Goal: Information Seeking & Learning: Learn about a topic

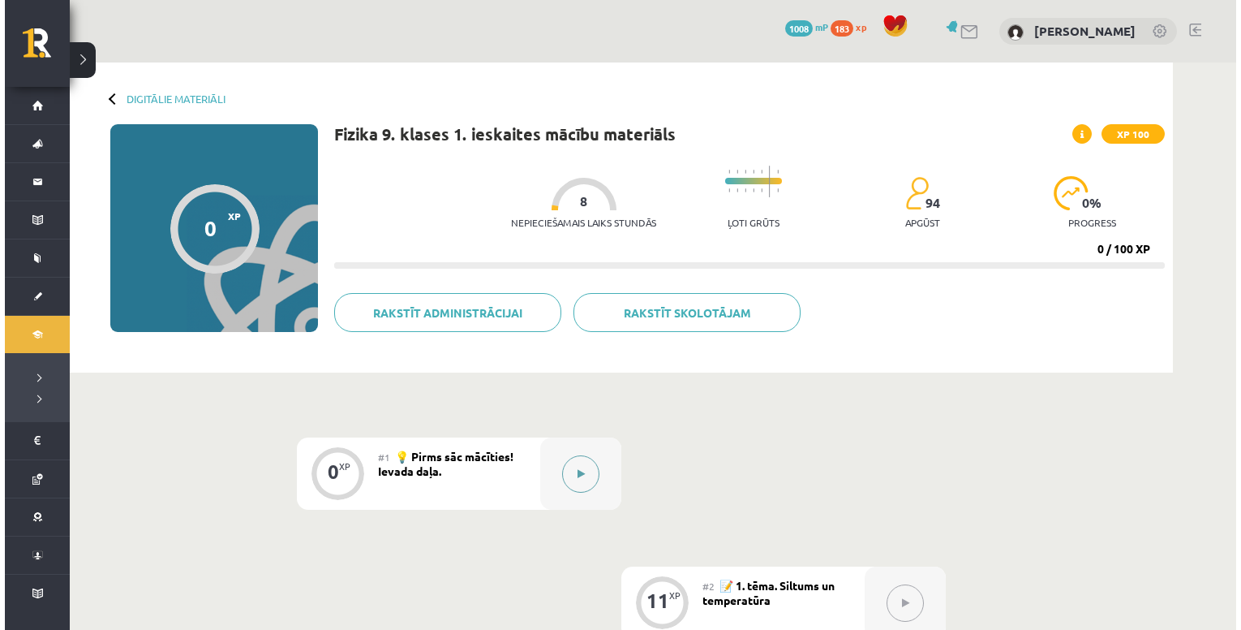
scroll to position [26, 0]
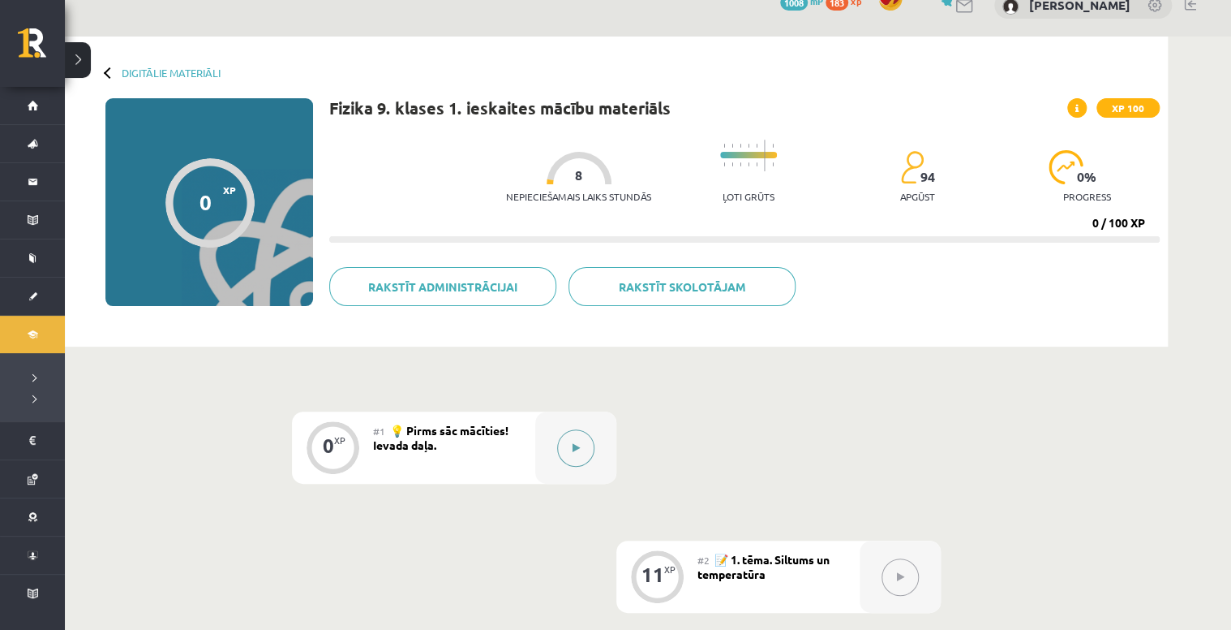
click at [574, 449] on icon at bounding box center [576, 448] width 7 height 10
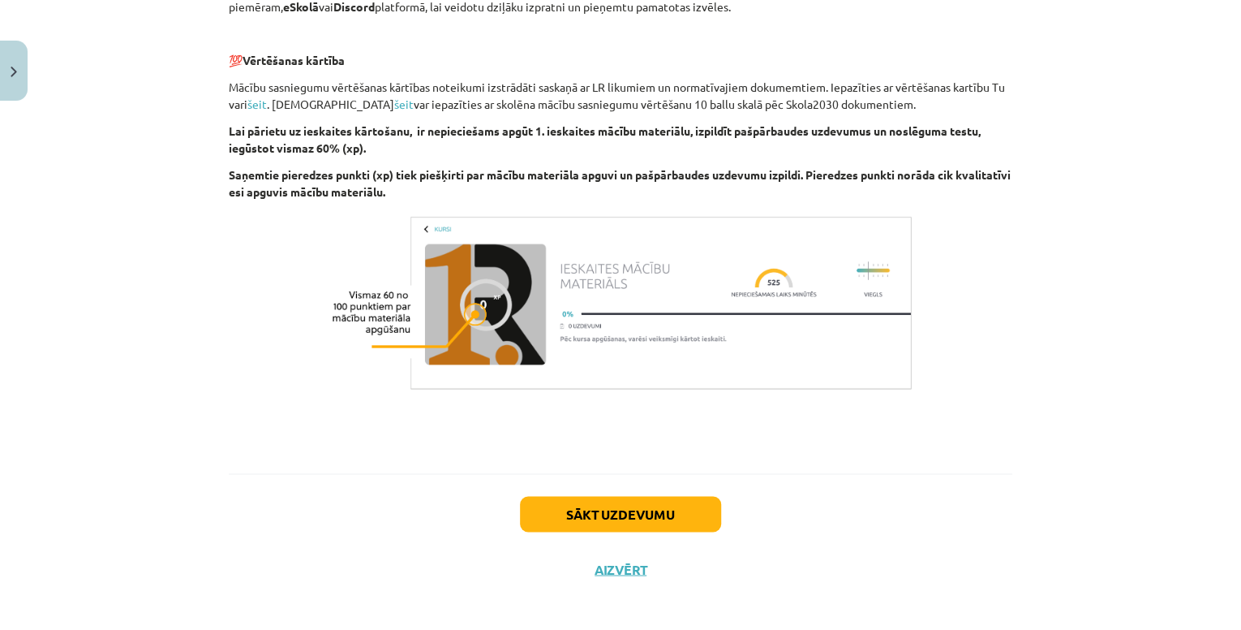
scroll to position [1064, 0]
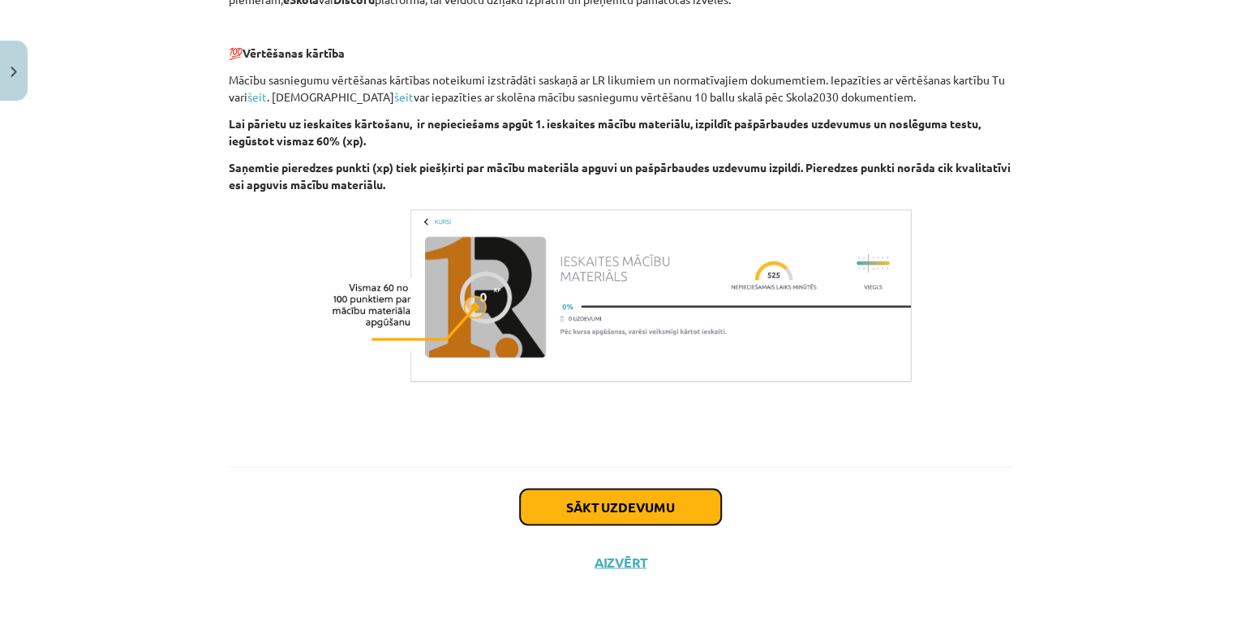
click at [552, 507] on button "Sākt uzdevumu" at bounding box center [620, 506] width 201 height 36
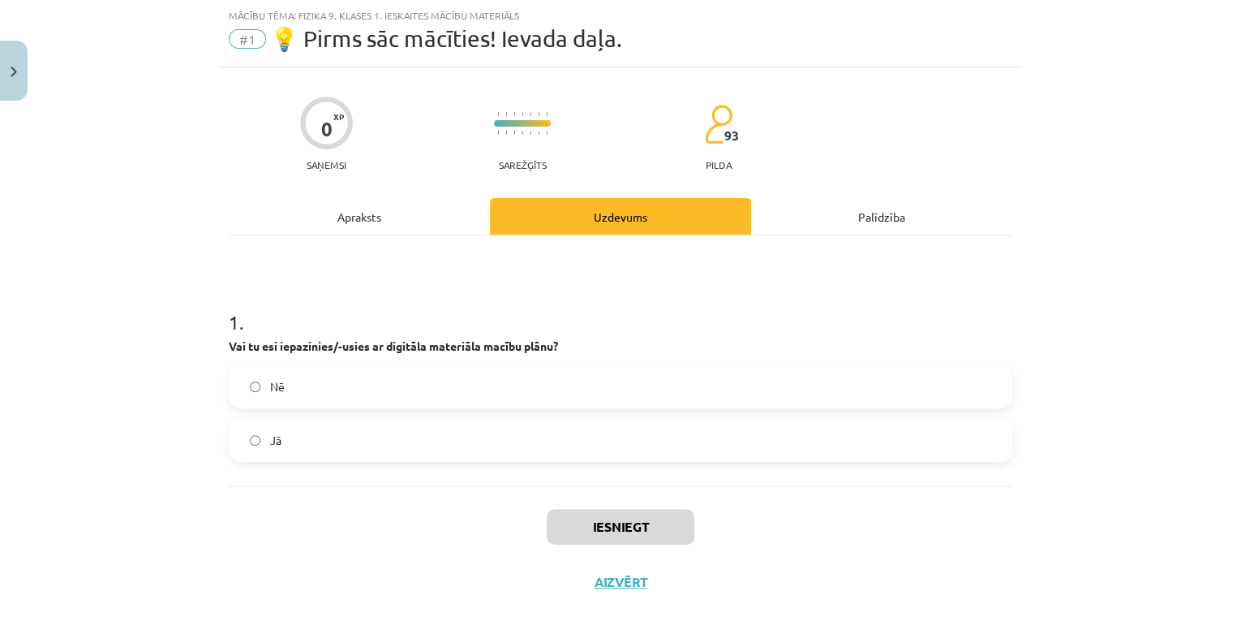
drag, startPoint x: 362, startPoint y: 438, endPoint x: 369, endPoint y: 433, distance: 8.8
click at [363, 437] on label "Jā" at bounding box center [620, 439] width 780 height 41
click at [617, 528] on button "Iesniegt" at bounding box center [621, 527] width 148 height 36
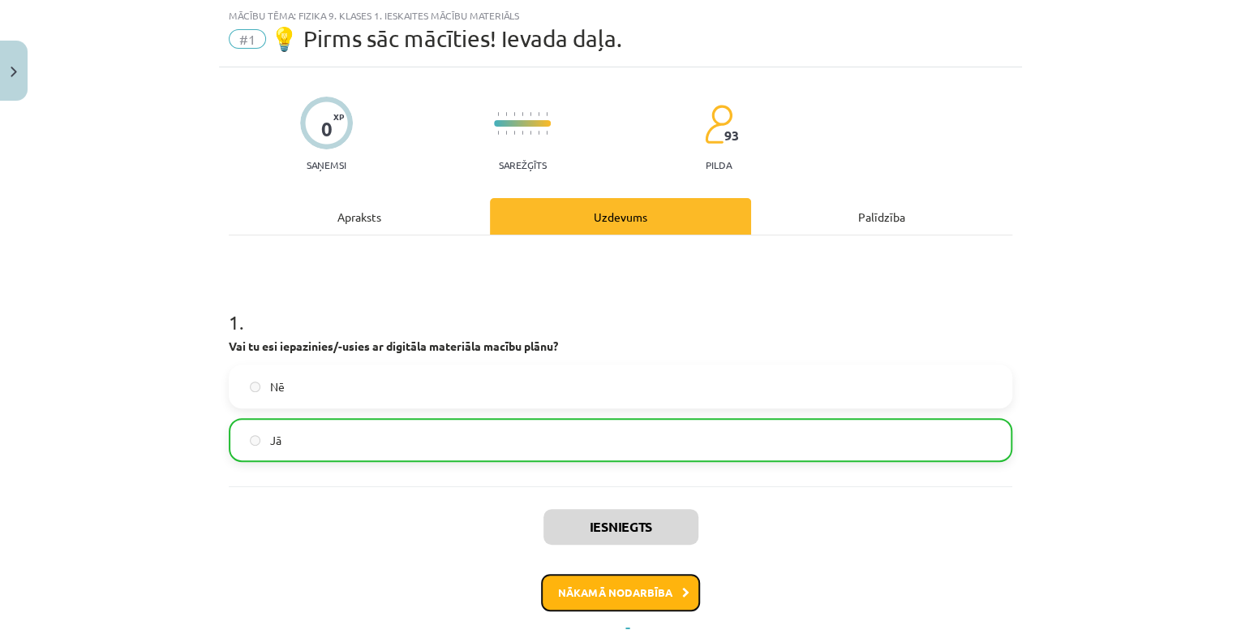
click at [620, 592] on button "Nākamā nodarbība" at bounding box center [620, 592] width 159 height 37
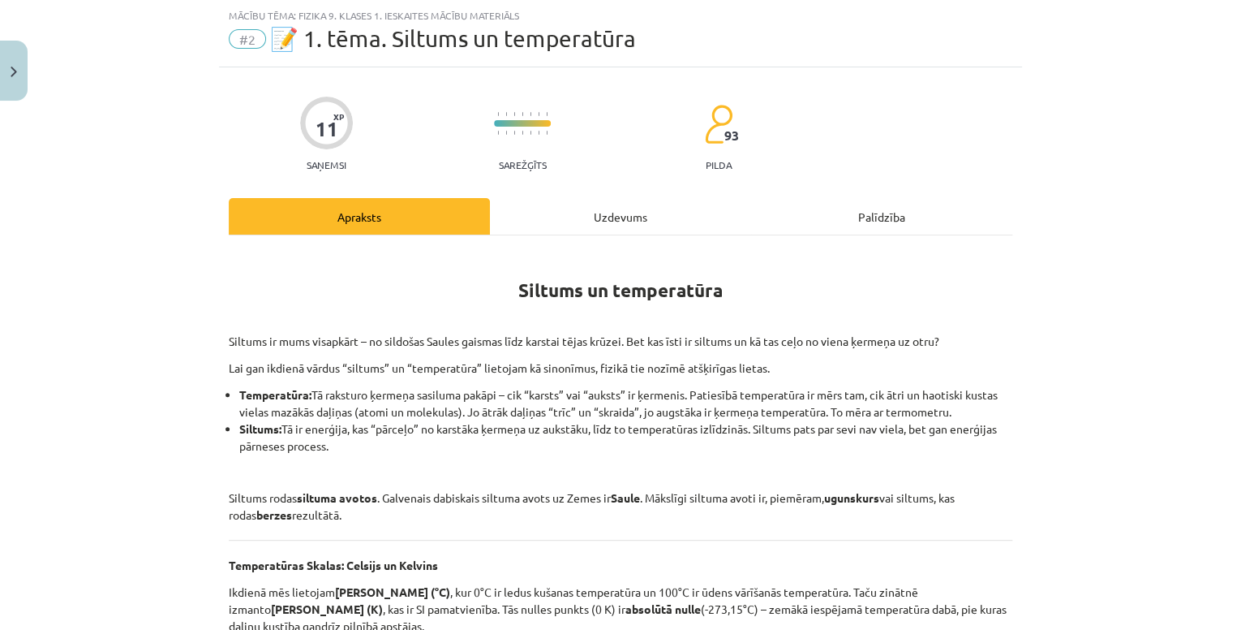
drag, startPoint x: 584, startPoint y: 409, endPoint x: 1071, endPoint y: 464, distance: 489.8
click at [1074, 470] on div "Mācību tēma: Fizika 9. klases 1. ieskaites mācību materiāls #2 📝 1. tēma. Siltu…" at bounding box center [620, 315] width 1241 height 630
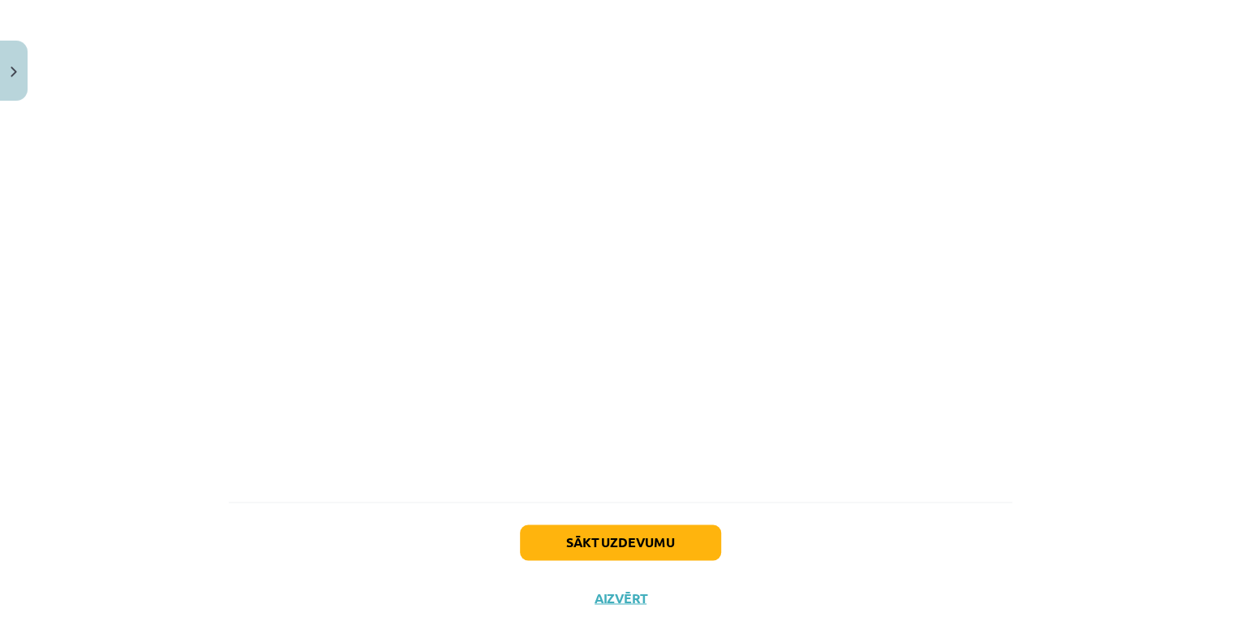
scroll to position [986, 0]
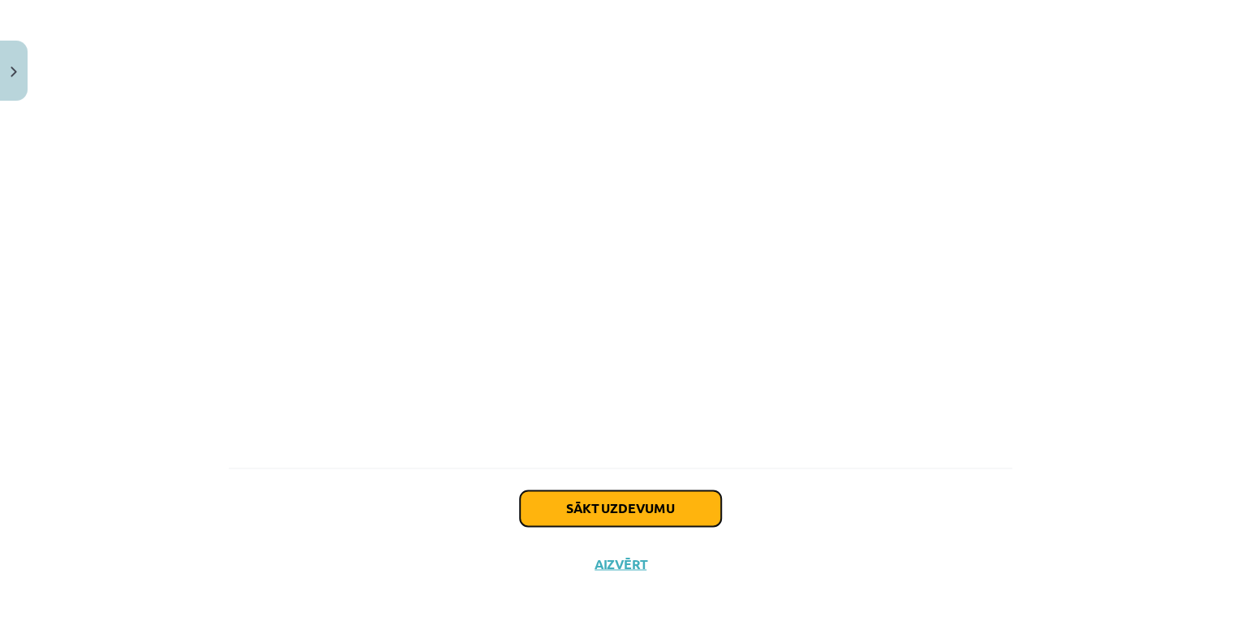
click at [596, 504] on button "Sākt uzdevumu" at bounding box center [620, 508] width 201 height 36
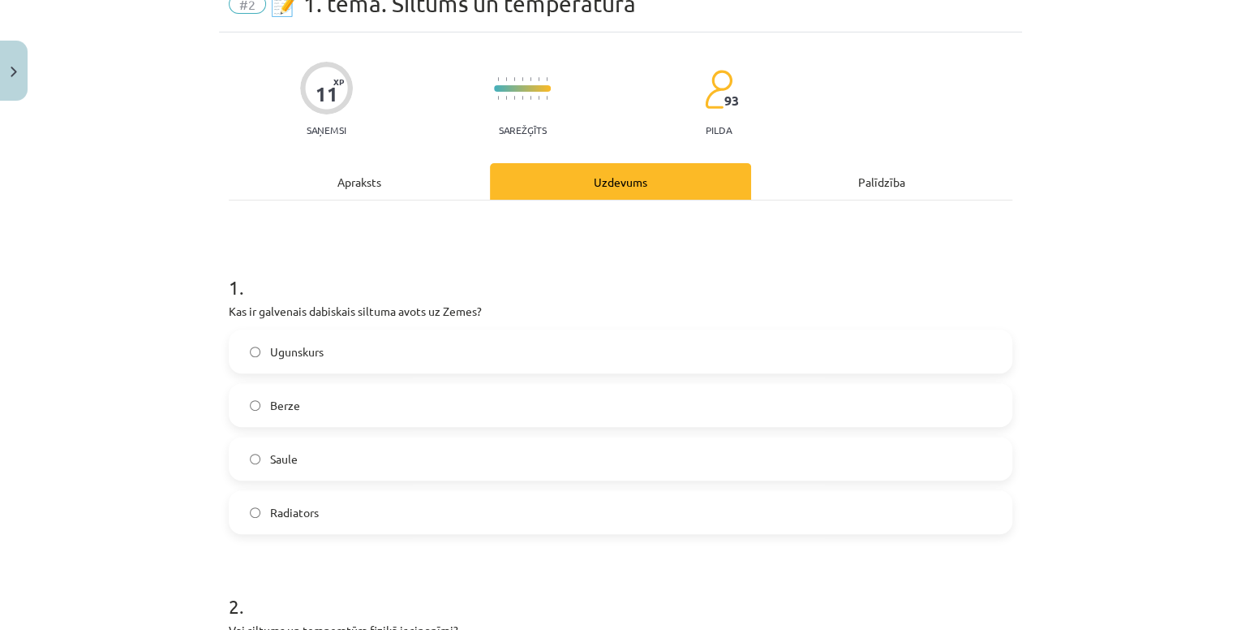
scroll to position [41, 0]
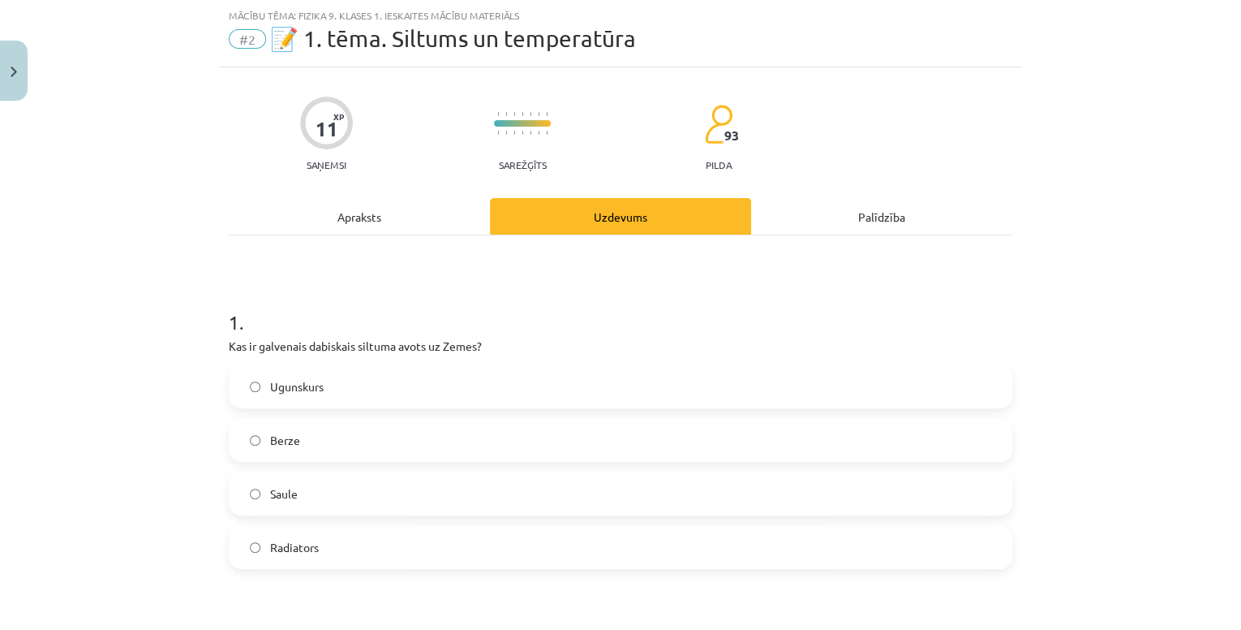
click at [398, 498] on label "Saule" at bounding box center [620, 493] width 780 height 41
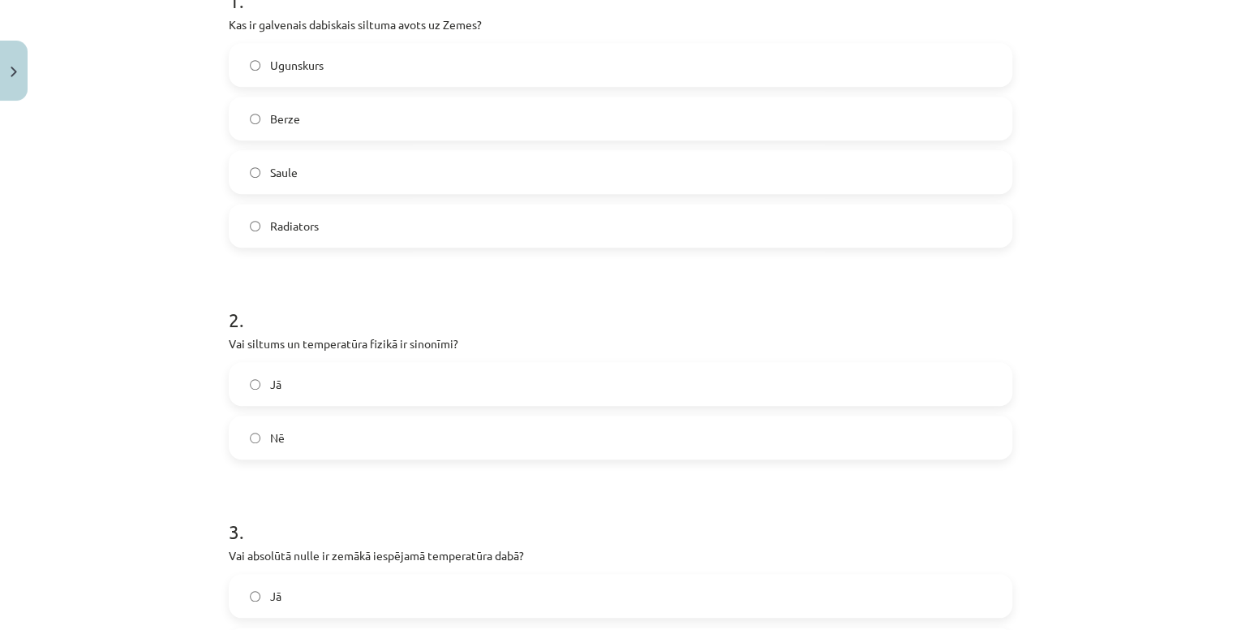
scroll to position [365, 0]
click at [321, 432] on label "Nē" at bounding box center [620, 434] width 780 height 41
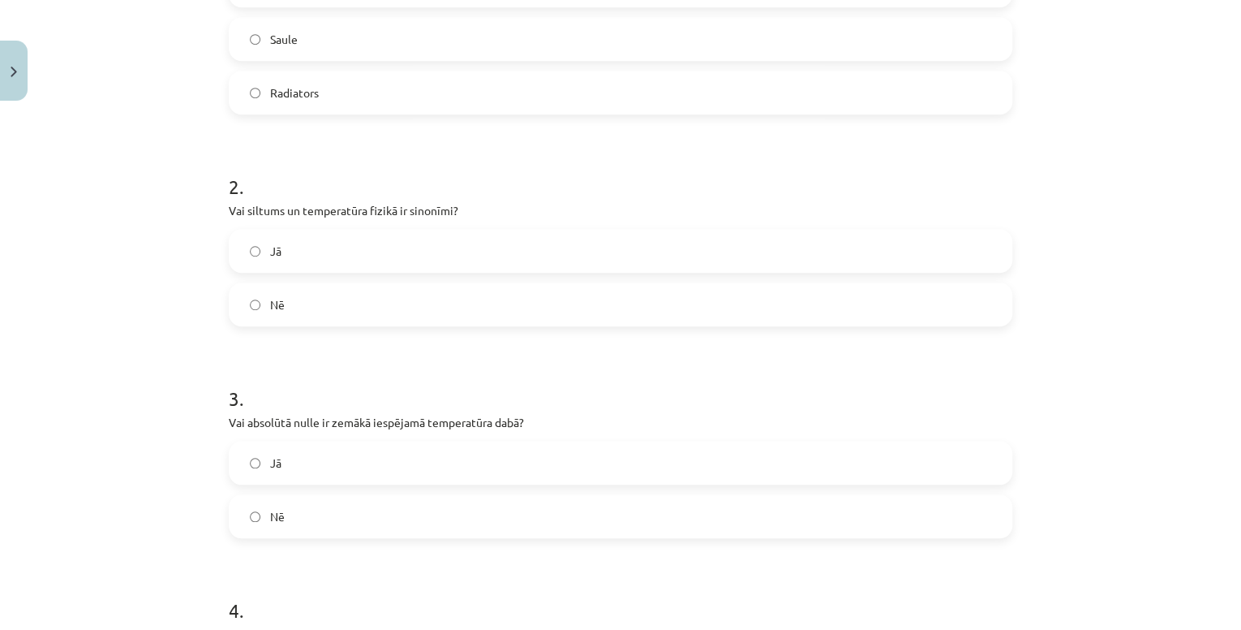
scroll to position [560, 0]
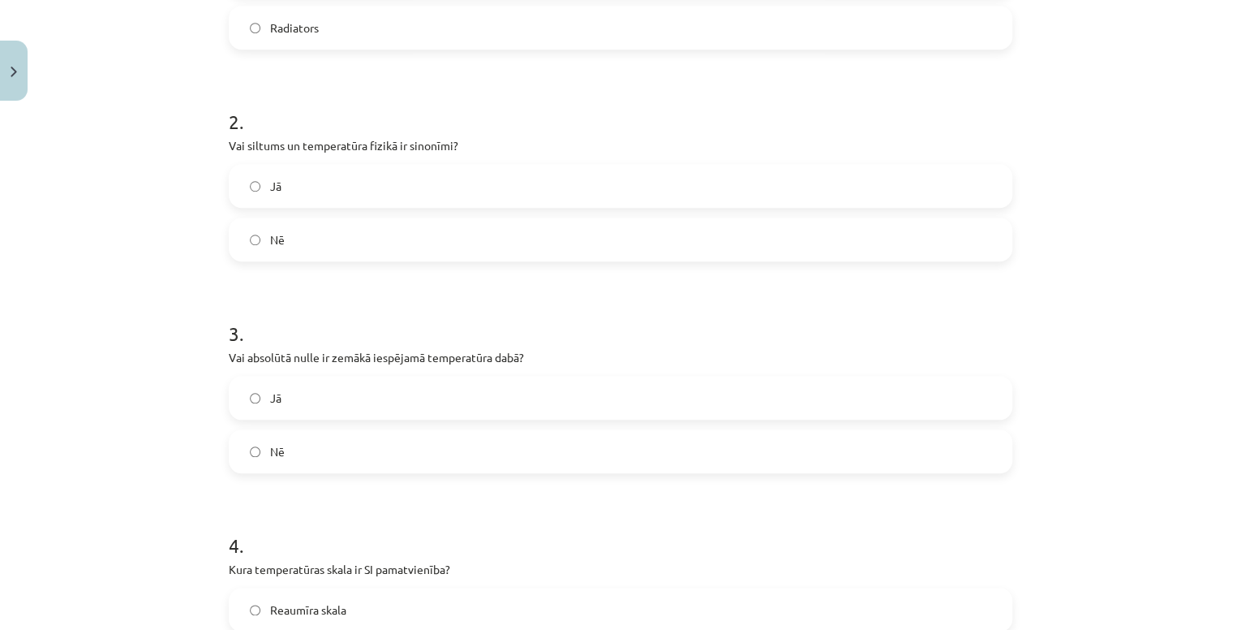
click at [298, 389] on label "Jā" at bounding box center [620, 397] width 780 height 41
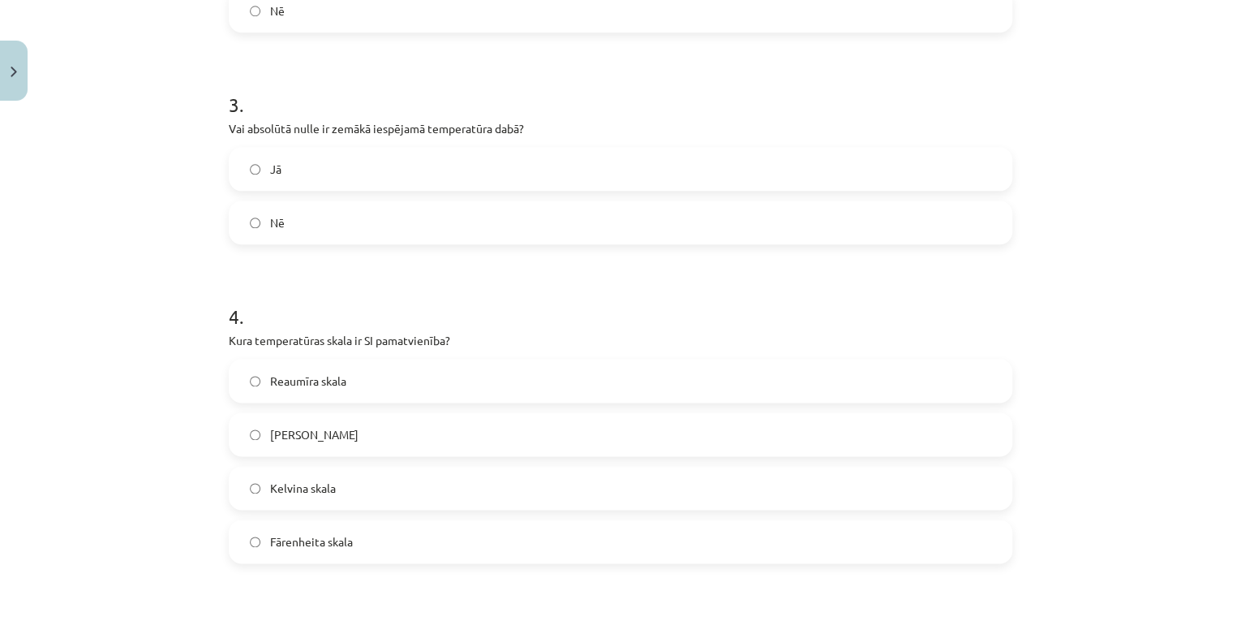
scroll to position [819, 0]
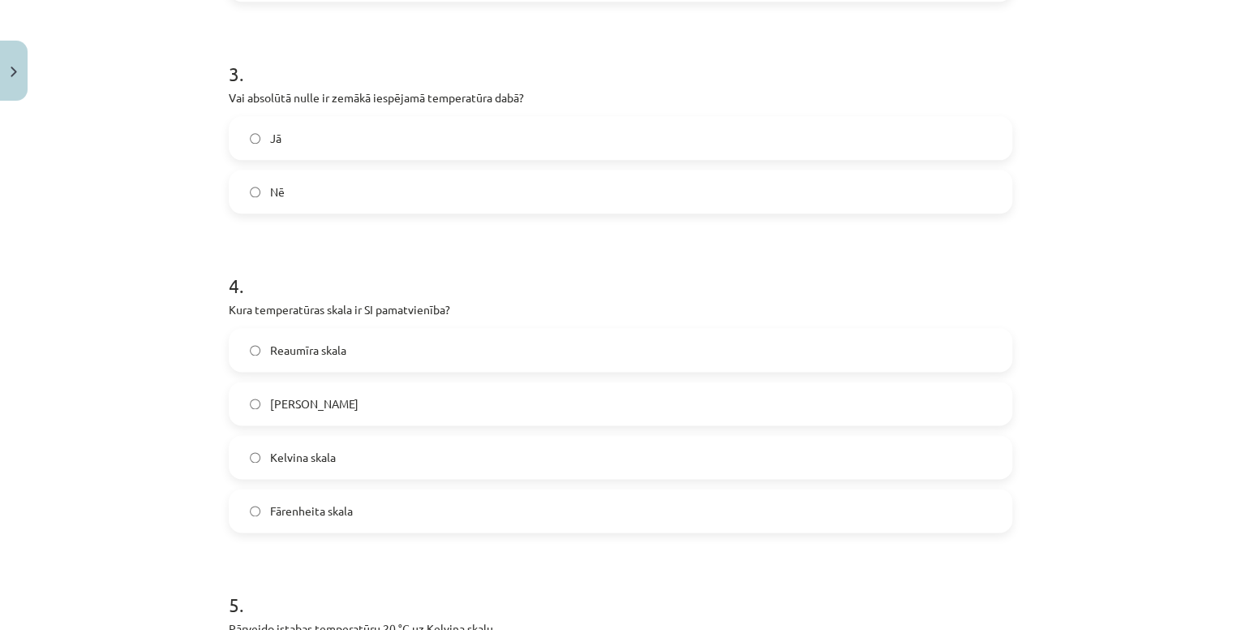
click at [342, 464] on label "Kelvina skala" at bounding box center [620, 456] width 780 height 41
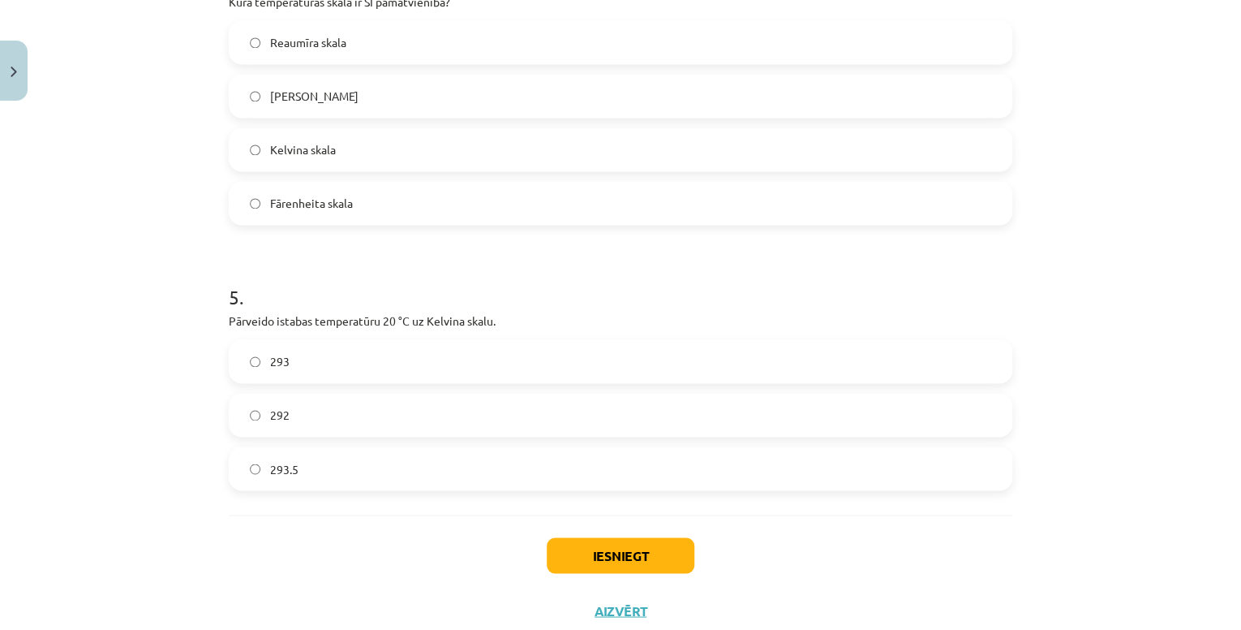
scroll to position [1175, 0]
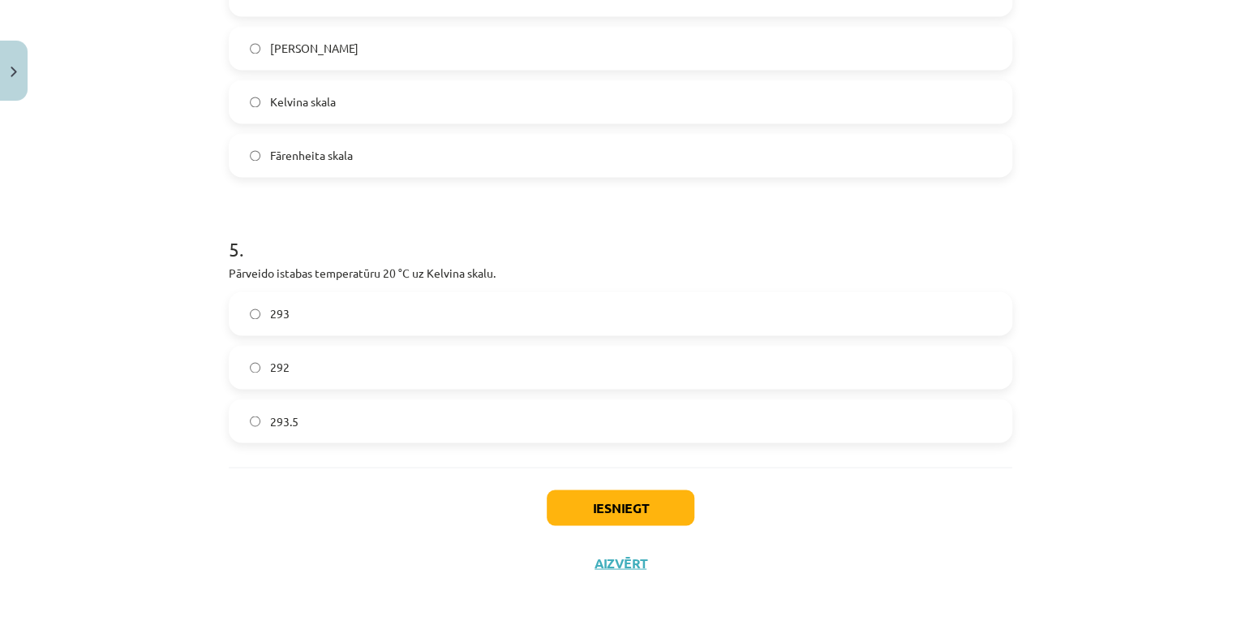
click at [340, 319] on label "293" at bounding box center [620, 313] width 780 height 41
click at [618, 512] on button "Iesniegt" at bounding box center [621, 507] width 148 height 36
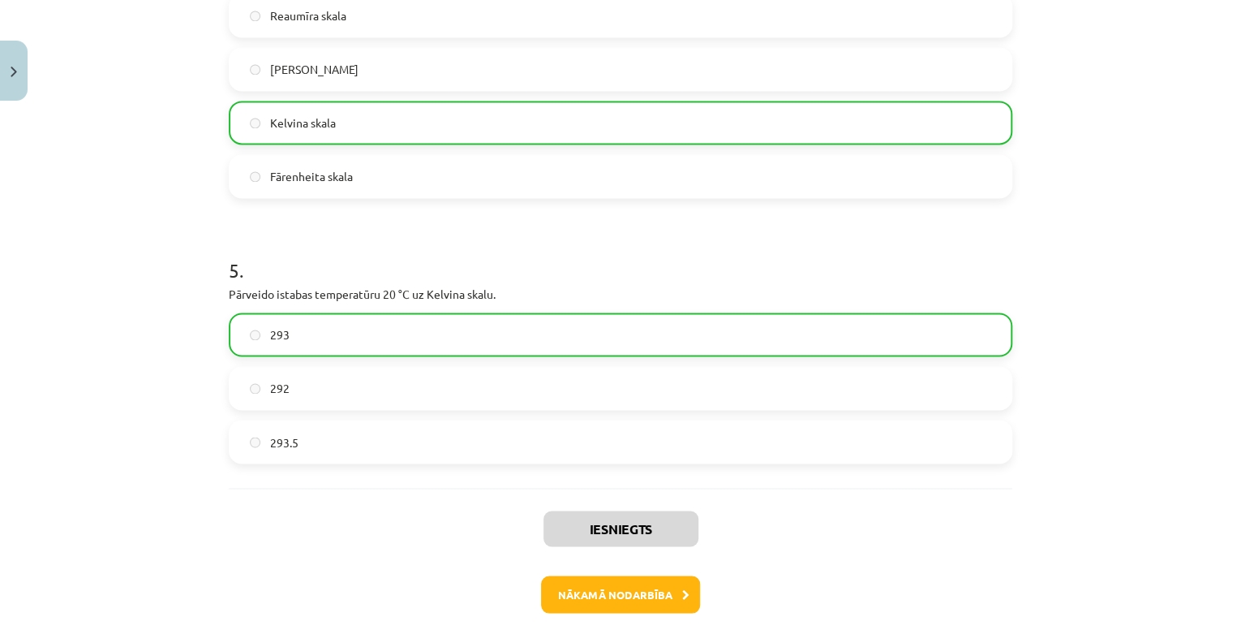
scroll to position [1226, 0]
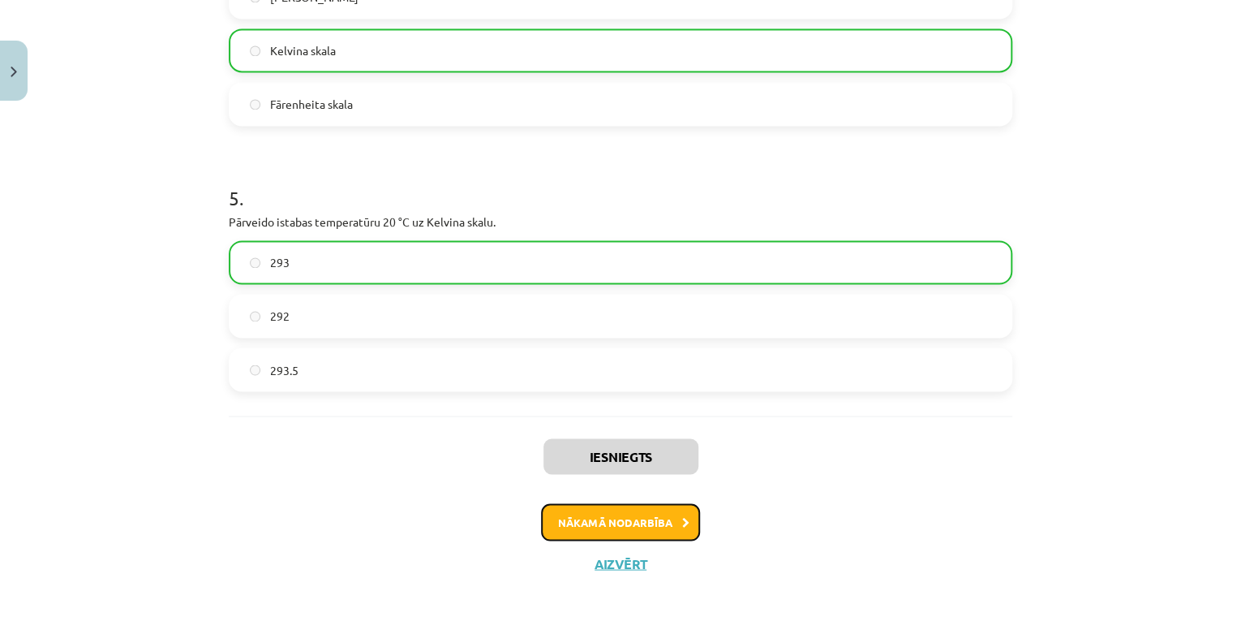
click at [599, 523] on button "Nākamā nodarbība" at bounding box center [620, 521] width 159 height 37
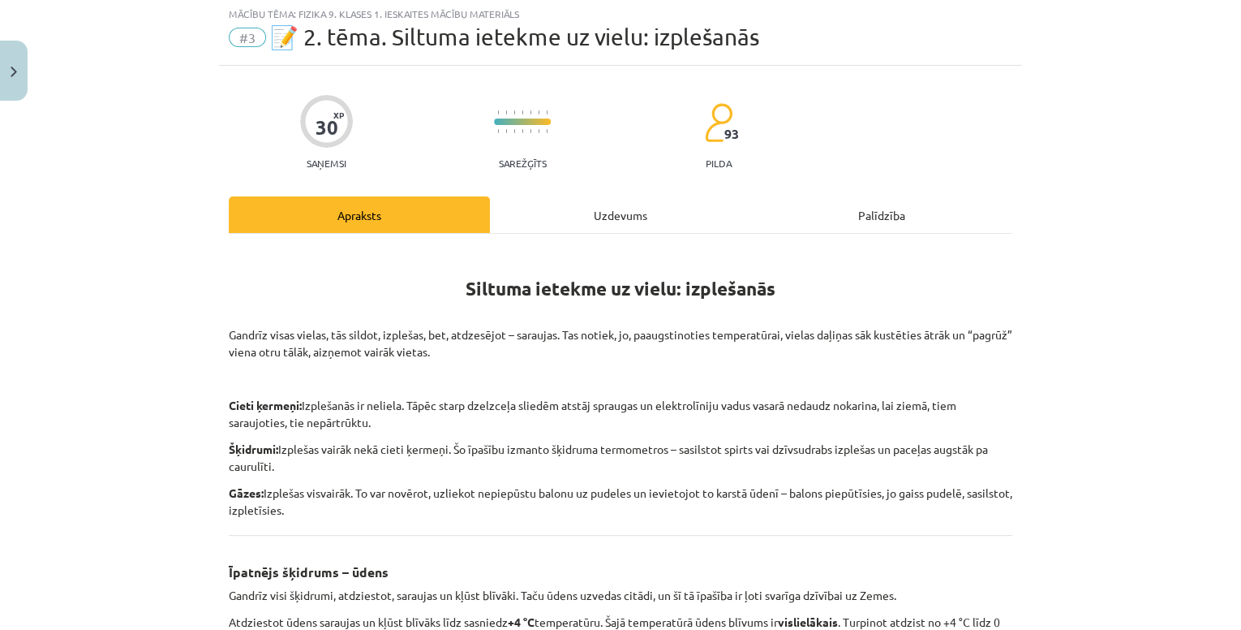
scroll to position [65, 0]
